Goal: Task Accomplishment & Management: Manage account settings

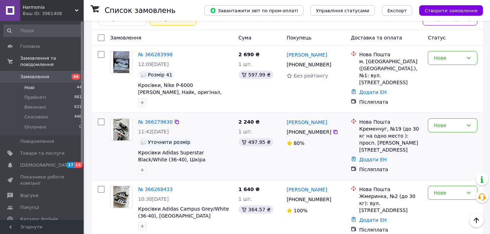
scroll to position [116, 0]
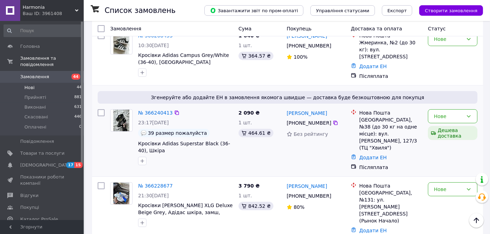
scroll to position [271, 0]
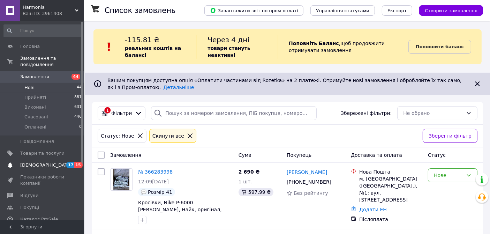
click at [36, 162] on span "[DEMOGRAPHIC_DATA]" at bounding box center [46, 165] width 52 height 6
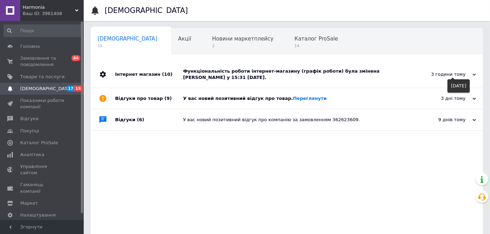
click at [475, 76] on icon at bounding box center [474, 74] width 3 height 3
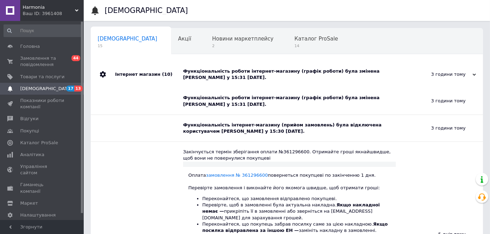
click at [473, 75] on icon at bounding box center [474, 74] width 3 height 3
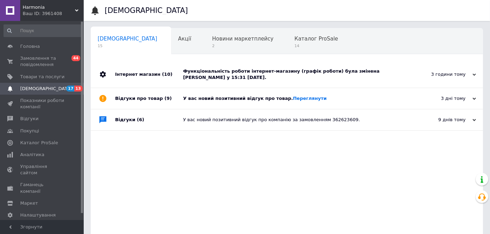
click at [475, 74] on use at bounding box center [474, 74] width 3 height 2
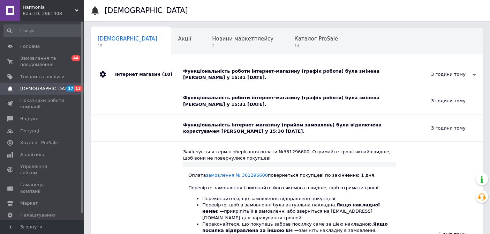
click at [277, 71] on div "Функціональність роботи інтернет-магазину (графік роботи) була змінена [PERSON_…" at bounding box center [294, 74] width 223 height 13
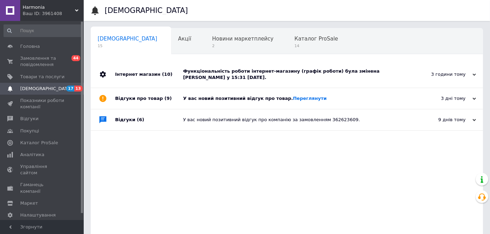
click at [277, 71] on div "Функціональність роботи інтернет-магазину (графік роботи) була змінена [PERSON_…" at bounding box center [294, 74] width 223 height 13
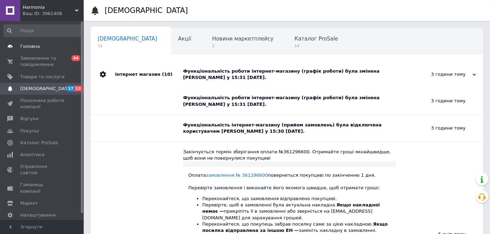
click at [33, 45] on span "Головна" at bounding box center [30, 46] width 20 height 6
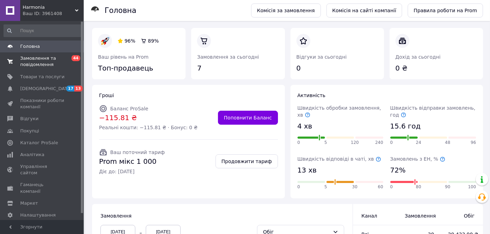
click at [25, 66] on span "Замовлення та повідомлення" at bounding box center [42, 61] width 44 height 13
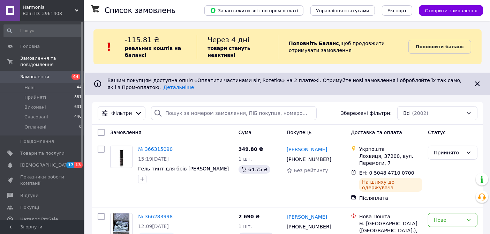
click at [37, 12] on div "Ваш ID: 3961408" at bounding box center [53, 13] width 61 height 6
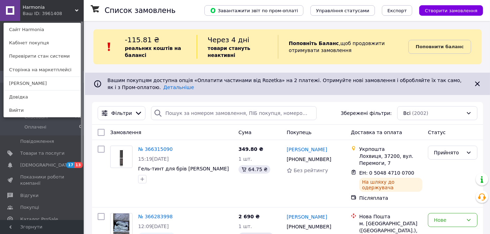
click at [77, 9] on icon at bounding box center [76, 10] width 3 height 3
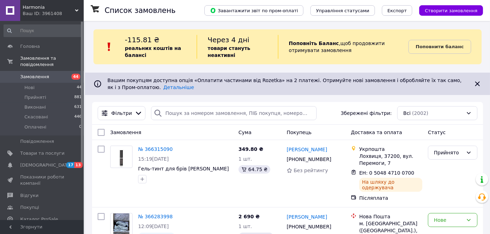
click at [76, 10] on icon at bounding box center [76, 10] width 3 height 3
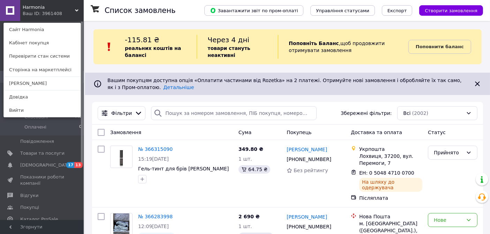
click at [76, 10] on icon at bounding box center [76, 10] width 3 height 3
